Goal: Find specific page/section: Find specific page/section

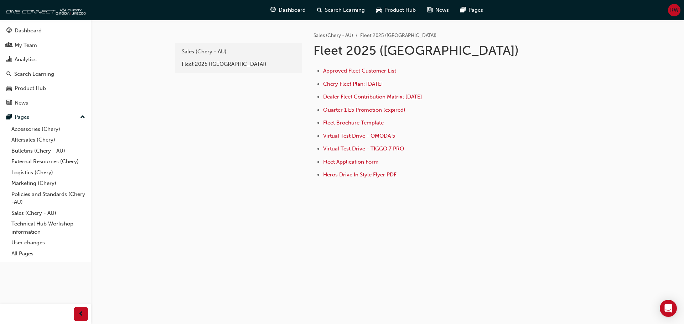
click at [340, 98] on span "Dealer Fleet Contribution Matrix: [DATE]" at bounding box center [372, 97] width 99 height 6
click at [359, 73] on span "Approved Fleet Customer List" at bounding box center [359, 71] width 73 height 6
click at [347, 96] on span "Dealer Fleet Contribution Matrix: [DATE]" at bounding box center [372, 97] width 99 height 6
